Goal: Information Seeking & Learning: Learn about a topic

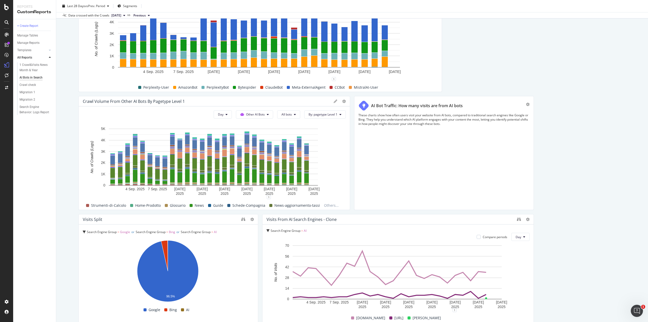
scroll to position [709, 0]
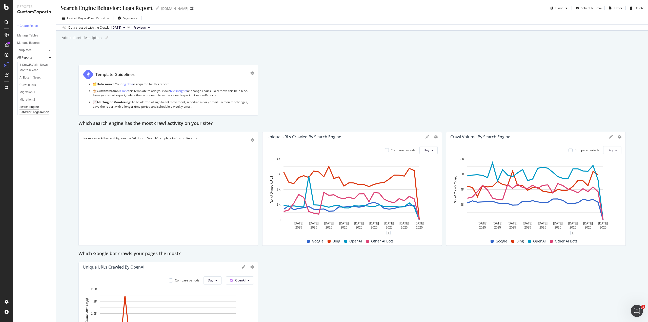
click at [50, 51] on icon at bounding box center [50, 50] width 2 height 3
click at [50, 50] on icon at bounding box center [50, 50] width 2 height 3
click at [49, 55] on div at bounding box center [49, 57] width 5 height 5
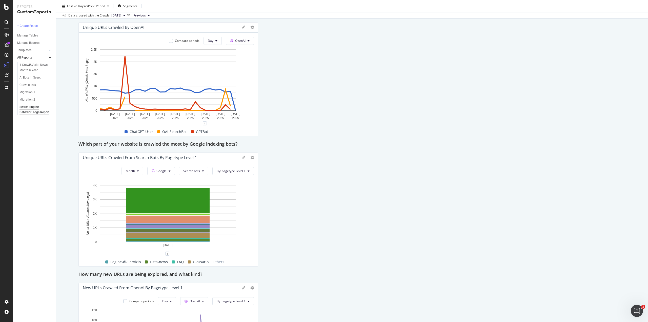
scroll to position [253, 0]
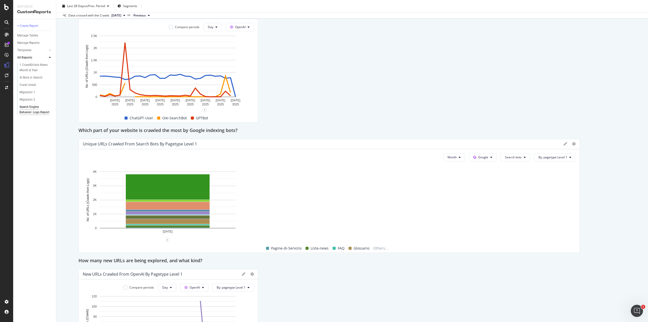
drag, startPoint x: 256, startPoint y: 184, endPoint x: 599, endPoint y: 188, distance: 343.0
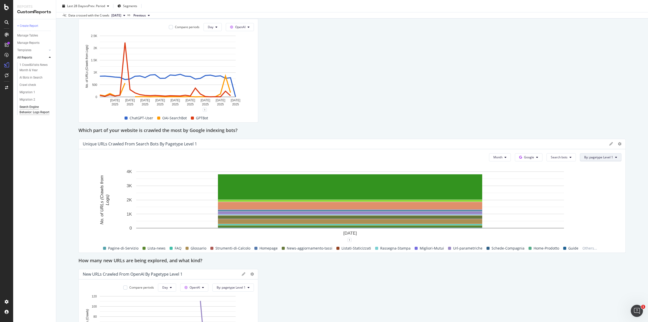
click at [603, 156] on span "By: pagetype Level 1" at bounding box center [598, 157] width 29 height 4
click at [524, 157] on span "Google" at bounding box center [529, 157] width 10 height 4
click at [533, 188] on div "OpenAI" at bounding box center [529, 185] width 35 height 7
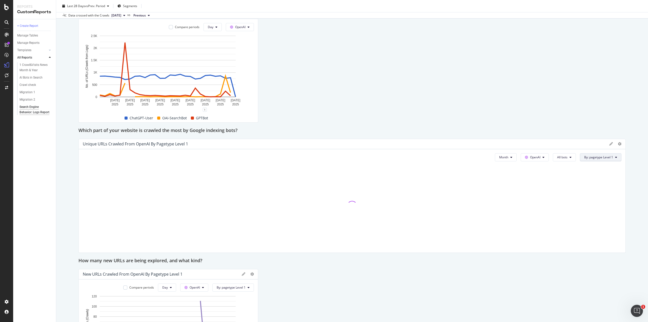
click at [593, 157] on span "By: pagetype Level 1" at bounding box center [598, 157] width 29 height 4
click at [595, 175] on div "Select a Segment" at bounding box center [594, 175] width 26 height 4
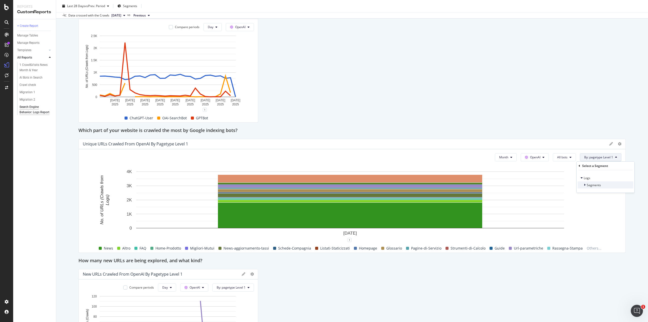
click at [594, 185] on span "Segments" at bounding box center [594, 185] width 14 height 4
click at [503, 154] on button "Month" at bounding box center [506, 157] width 22 height 8
click at [503, 170] on div "Day" at bounding box center [500, 167] width 18 height 7
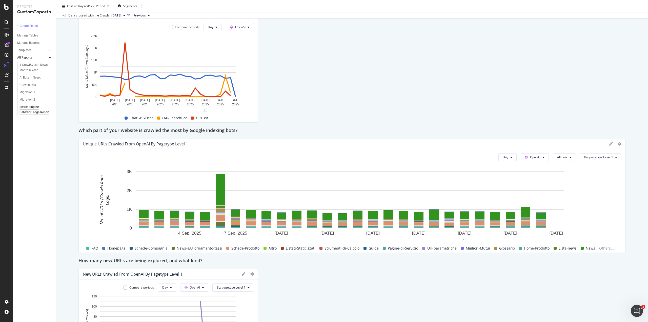
drag, startPoint x: 24, startPoint y: 110, endPoint x: 337, endPoint y: 80, distance: 314.5
click at [337, 80] on div "Template Guidelines 🗂️ Data source: Your log data is required for this report. …" at bounding box center [351, 280] width 547 height 937
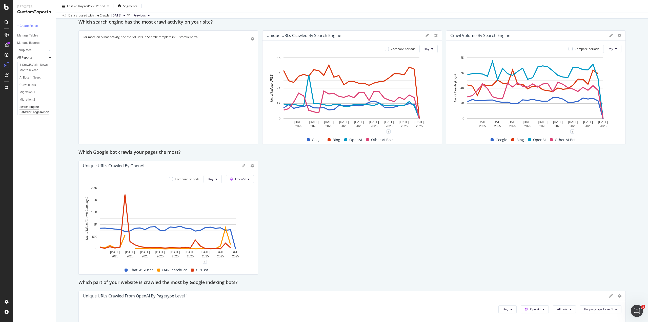
scroll to position [0, 0]
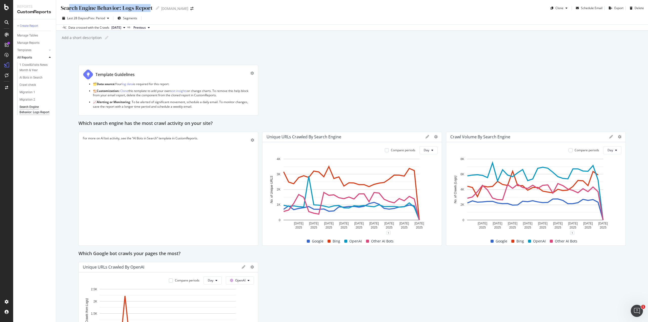
drag, startPoint x: 150, startPoint y: 6, endPoint x: 70, endPoint y: 3, distance: 80.8
click at [70, 3] on div "Search Engine Behavior: Logs Report Search Engine Behavior: Logs Report MutuiOn…" at bounding box center [352, 6] width 592 height 12
drag, startPoint x: 61, startPoint y: 8, endPoint x: 152, endPoint y: 11, distance: 91.0
click at [152, 11] on div "Search Engine Behavior: Logs Report Search Engine Behavior: Logs Report" at bounding box center [109, 8] width 99 height 8
copy div "Search Engine Behavior: Logs Report"
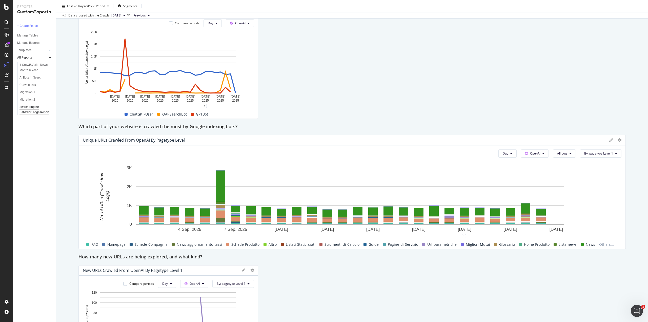
scroll to position [278, 0]
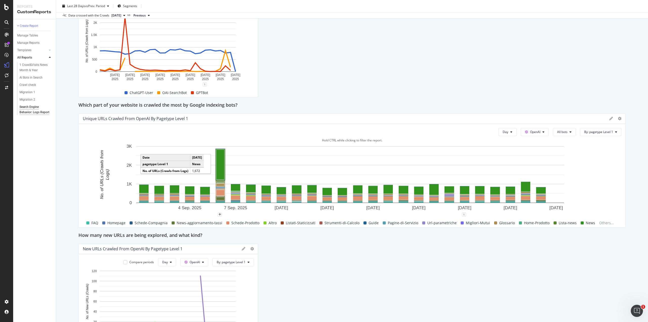
click at [218, 158] on rect "A chart." at bounding box center [220, 164] width 8 height 30
